Goal: Find specific page/section: Find specific page/section

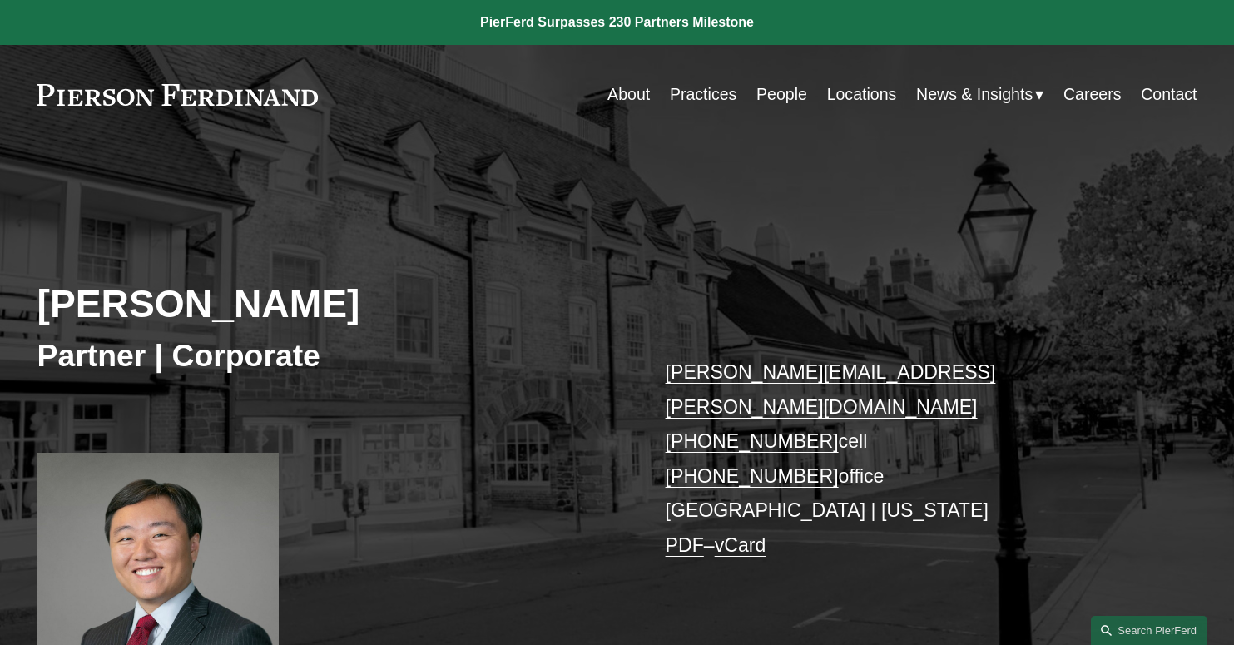
click at [698, 101] on link "Practices" at bounding box center [703, 94] width 67 height 32
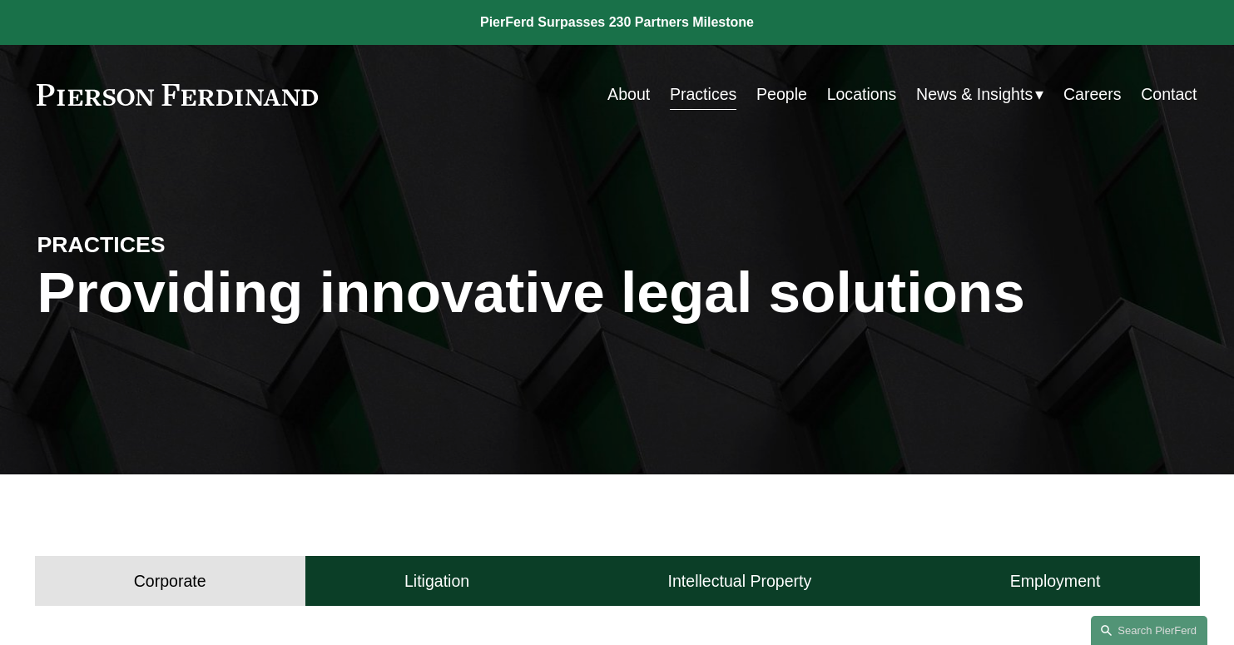
click at [787, 101] on link "People" at bounding box center [782, 94] width 51 height 32
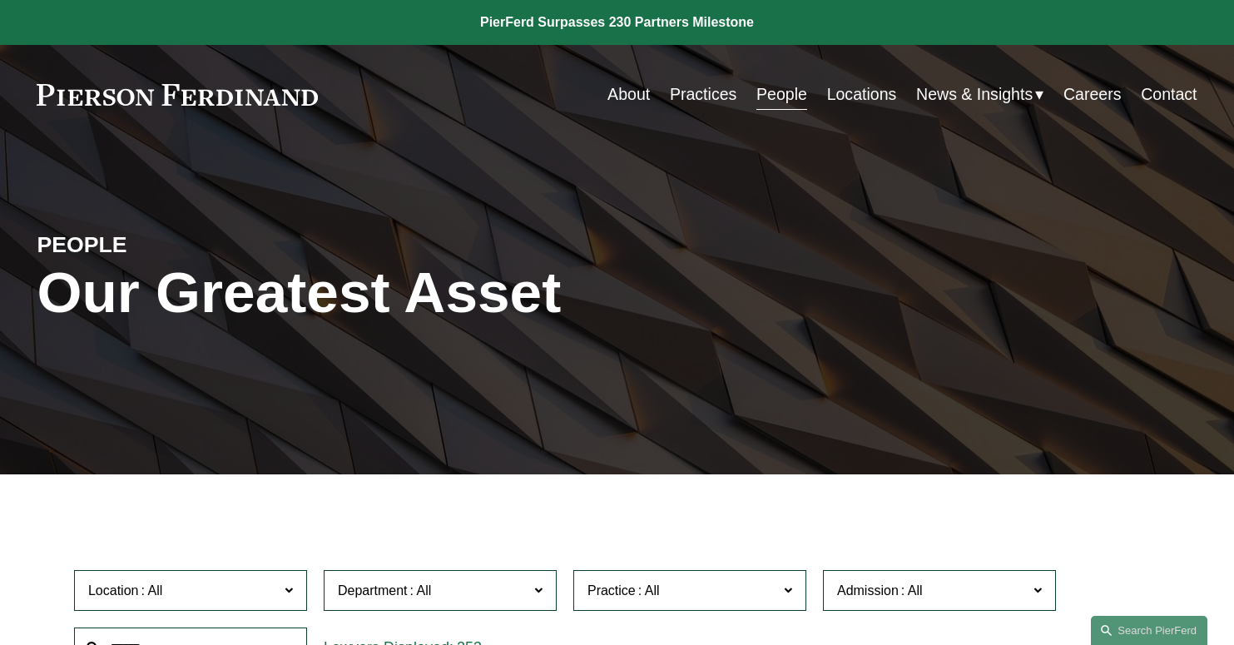
click at [849, 92] on link "Locations" at bounding box center [862, 94] width 70 height 32
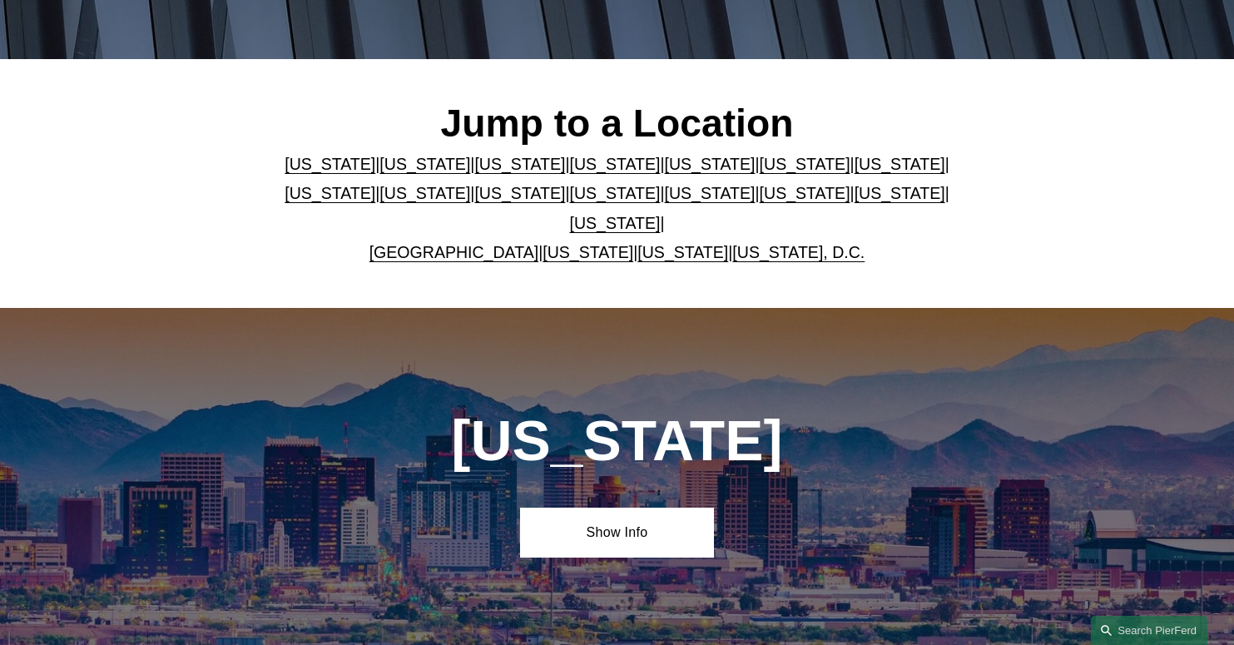
scroll to position [414, 0]
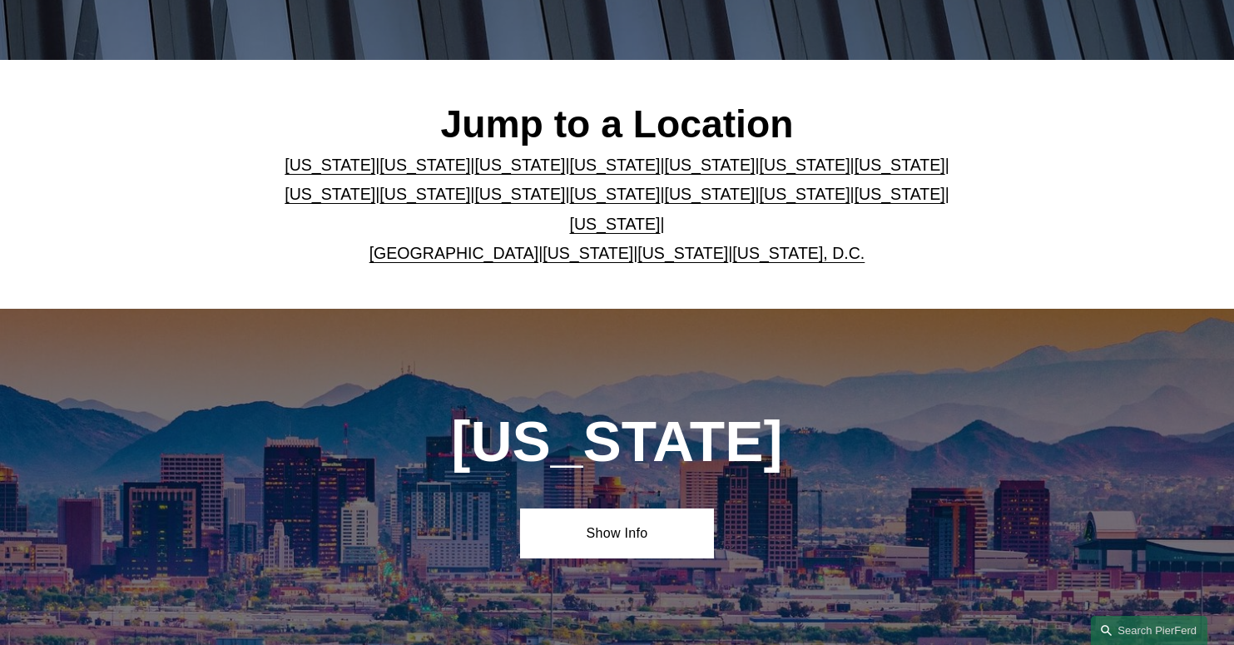
click at [665, 203] on link "North Carolina" at bounding box center [710, 194] width 91 height 18
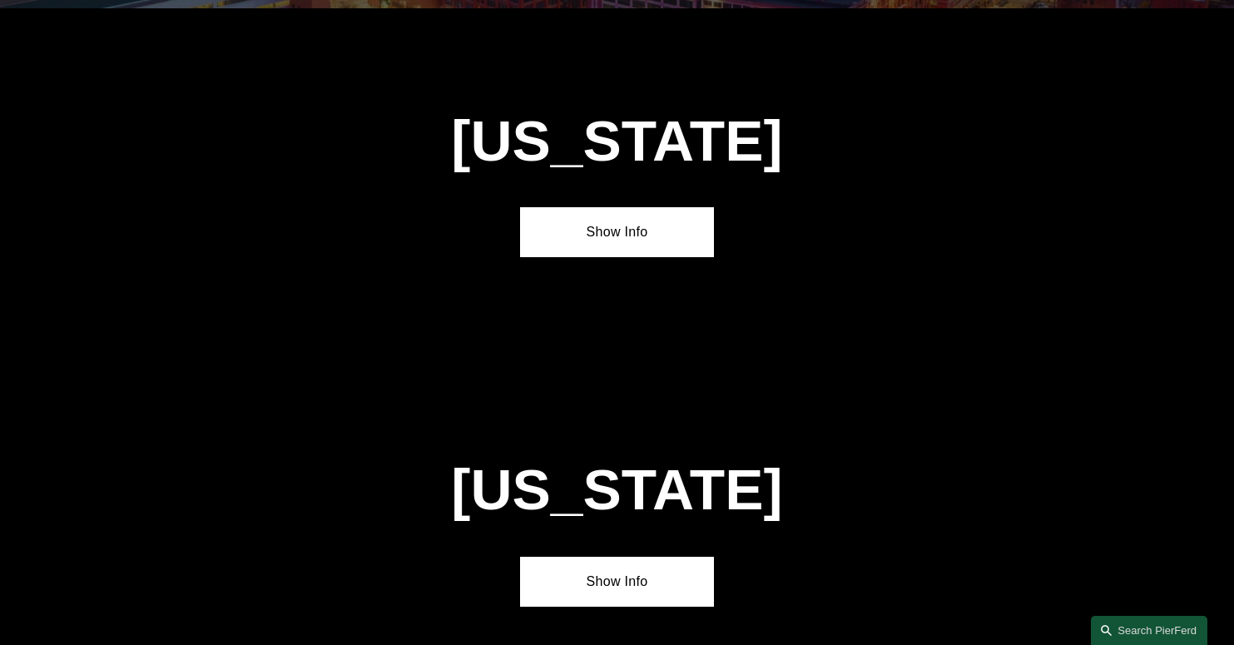
scroll to position [4566, 0]
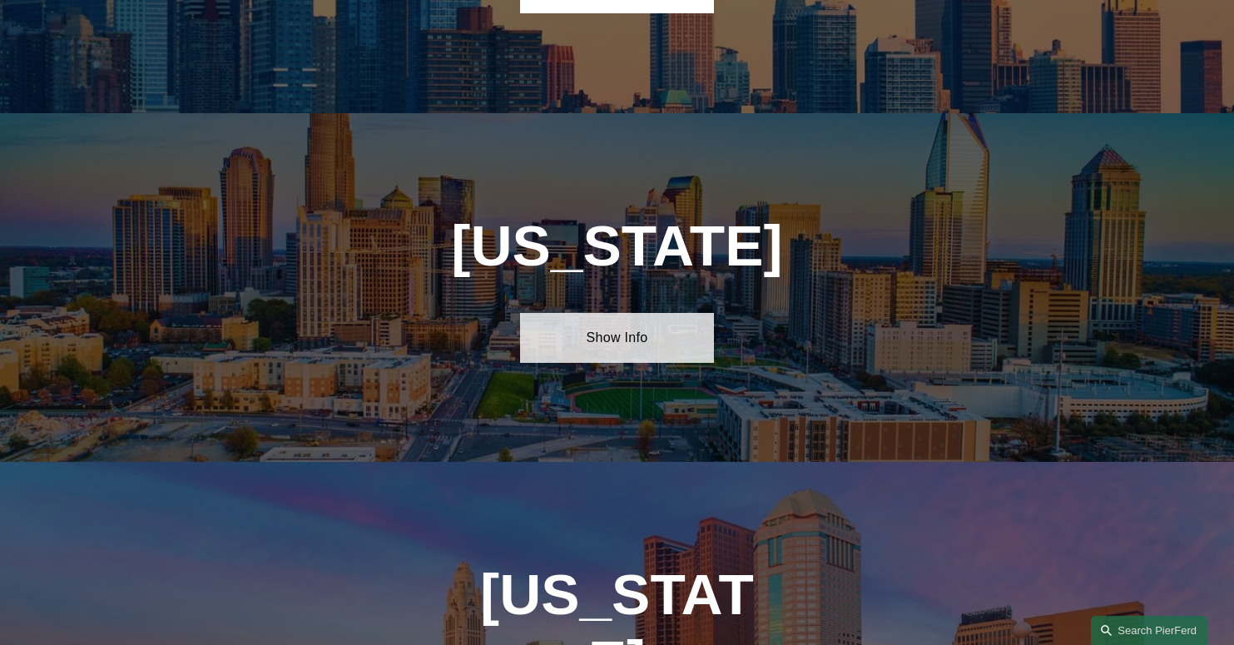
click at [607, 313] on link "Show Info" at bounding box center [616, 338] width 193 height 50
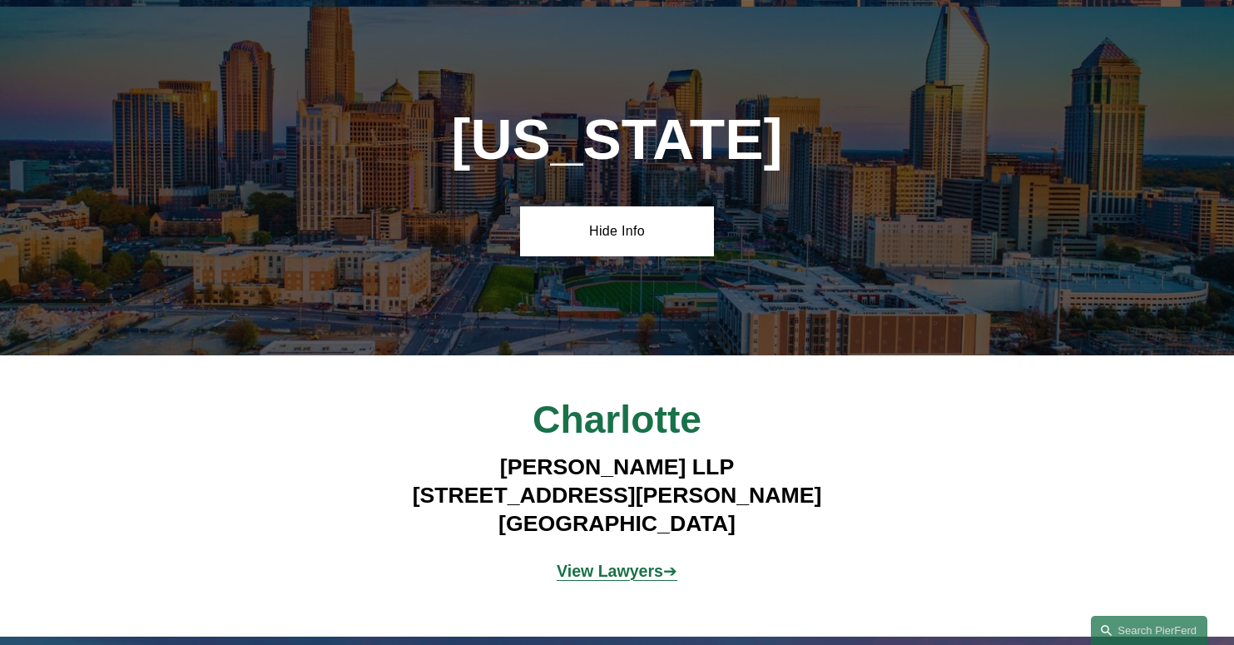
scroll to position [4673, 0]
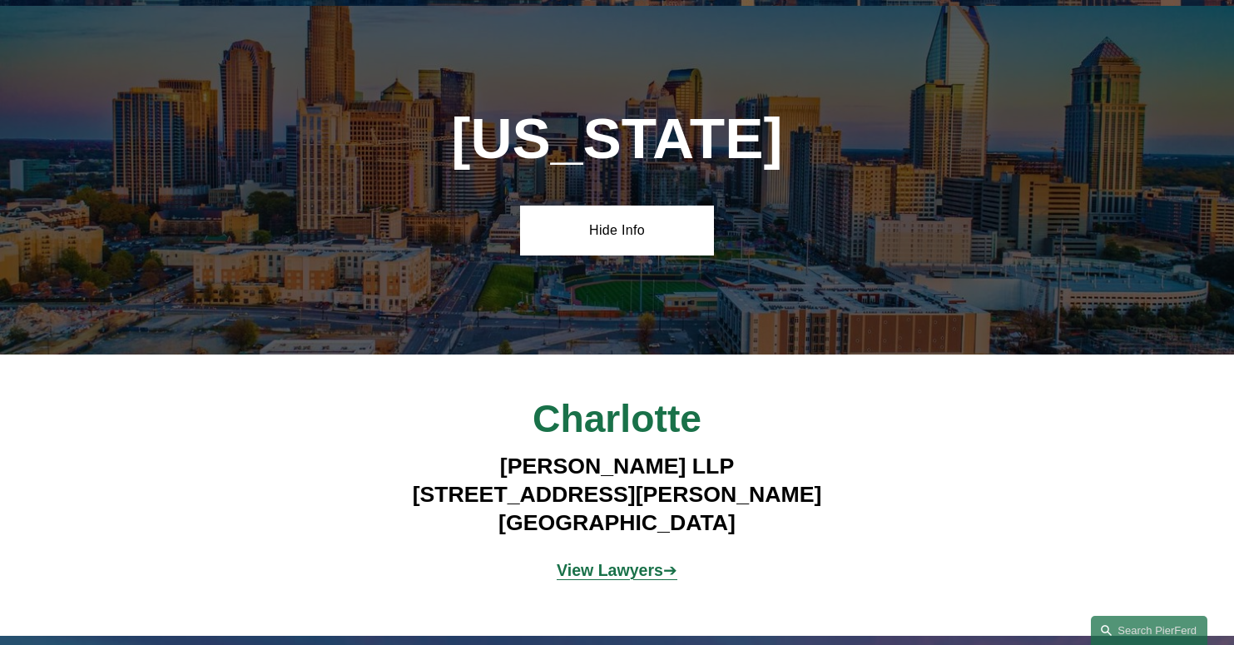
click at [623, 556] on p "View Lawyers ➔" at bounding box center [617, 570] width 484 height 29
click at [627, 561] on strong "View Lawyers" at bounding box center [610, 570] width 107 height 18
